Goal: Navigation & Orientation: Find specific page/section

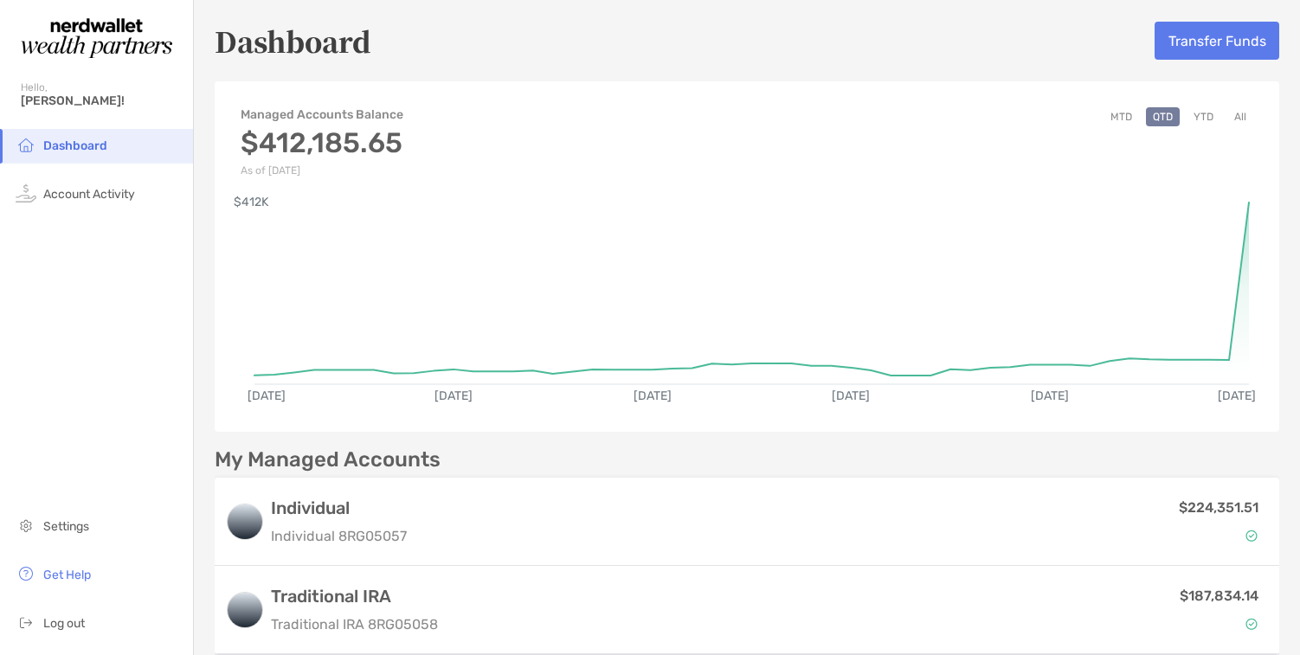
click at [1242, 112] on button "All" at bounding box center [1240, 116] width 26 height 19
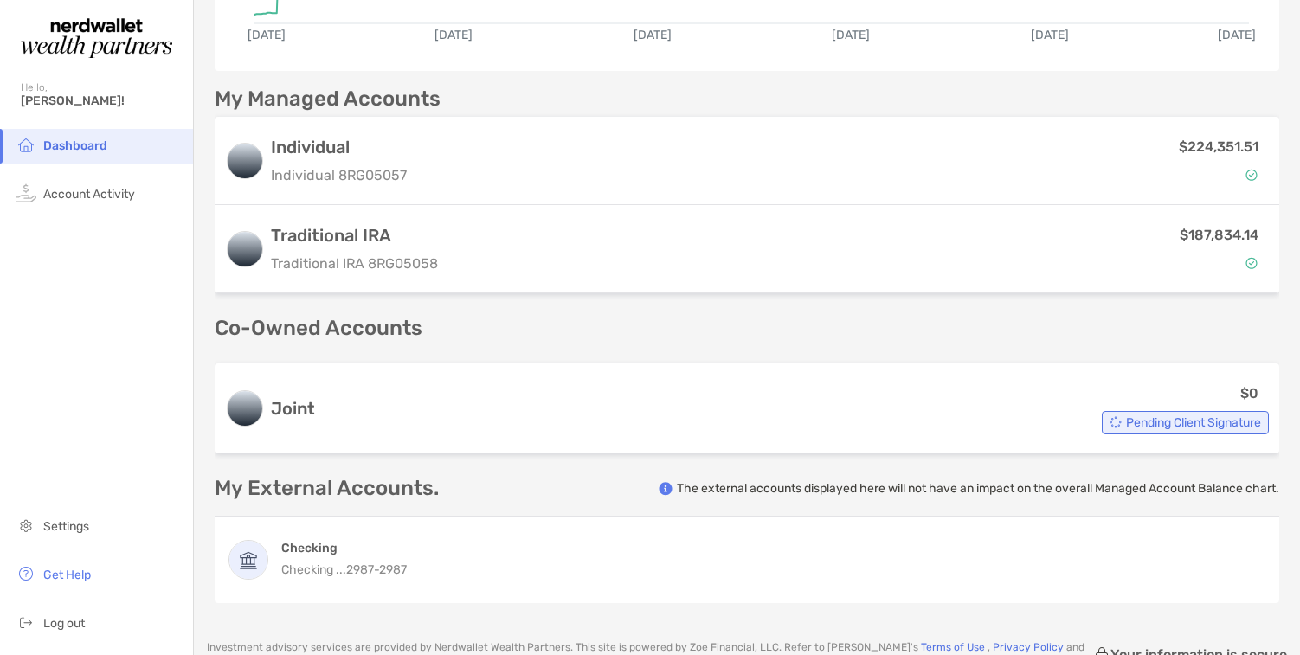
scroll to position [363, 0]
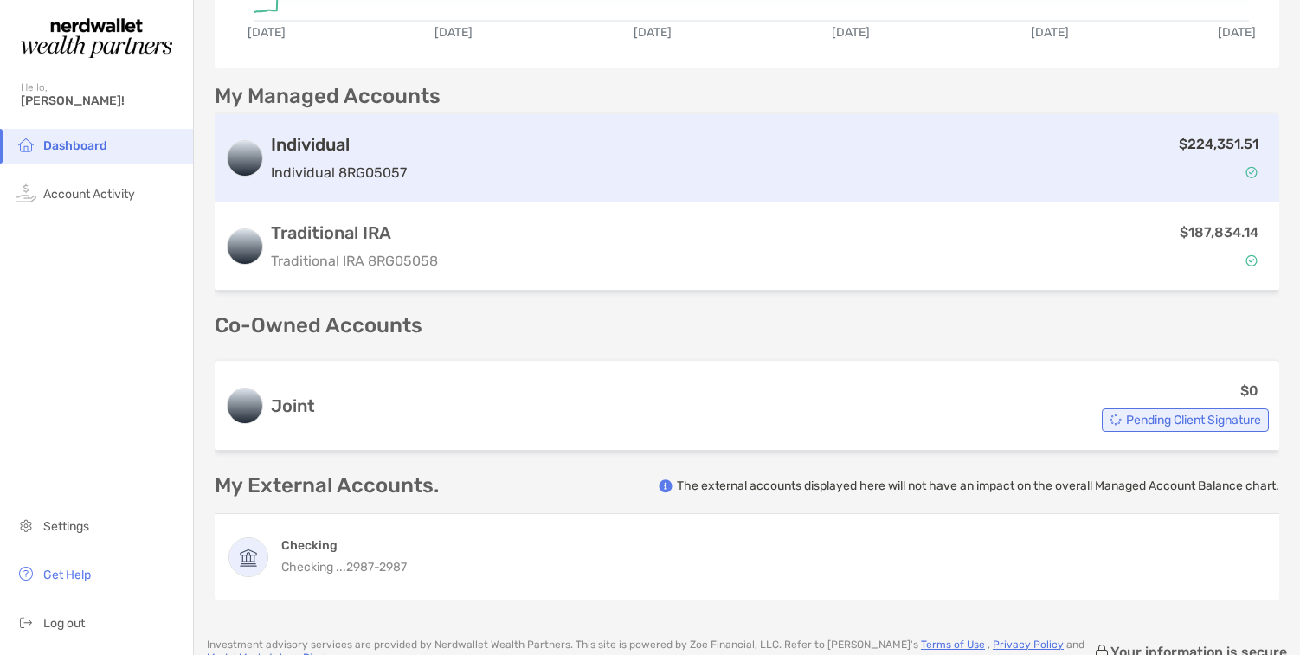
click at [822, 179] on div "$224,351.51" at bounding box center [841, 158] width 855 height 50
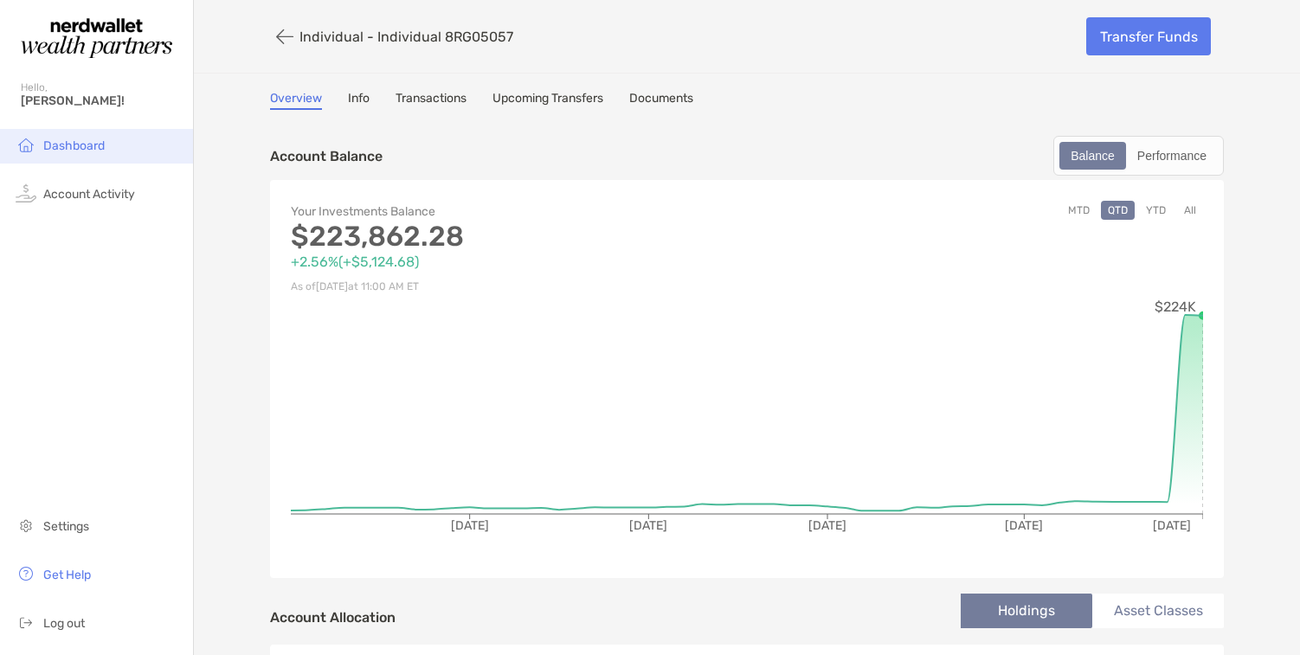
click at [100, 145] on span "Dashboard" at bounding box center [73, 145] width 61 height 15
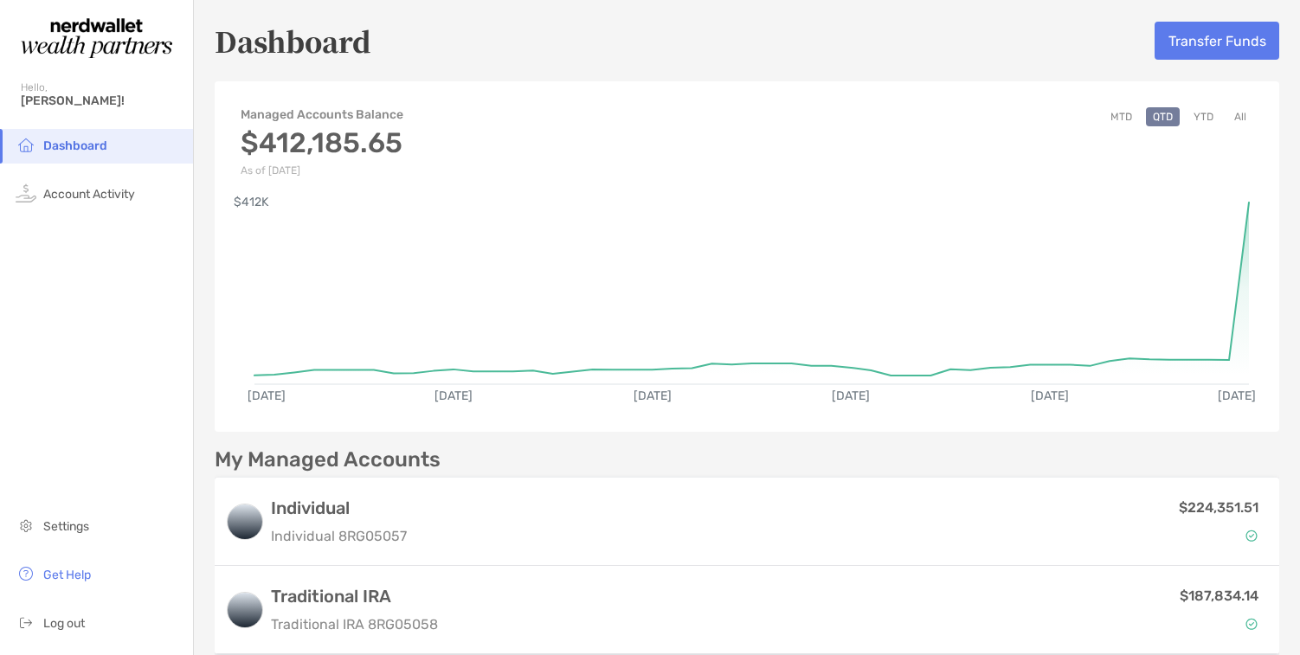
click at [1247, 111] on button "All" at bounding box center [1240, 116] width 26 height 19
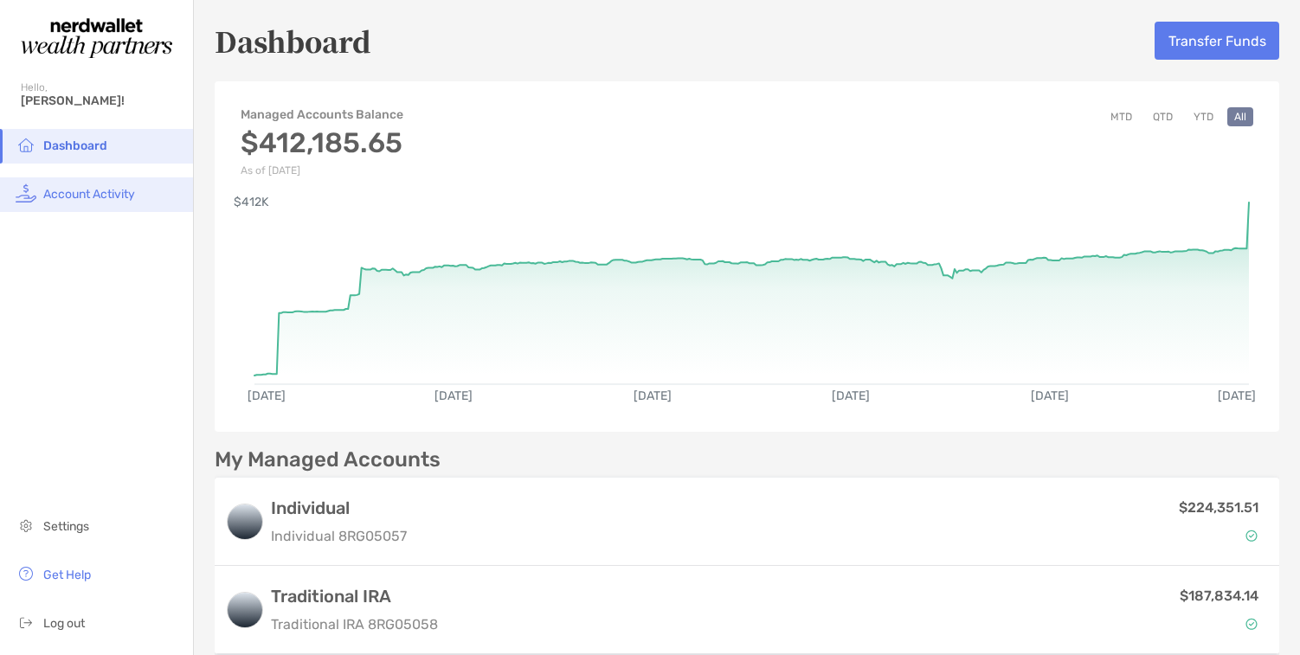
click at [72, 187] on span "Account Activity" at bounding box center [89, 194] width 92 height 15
